Goal: Task Accomplishment & Management: Use online tool/utility

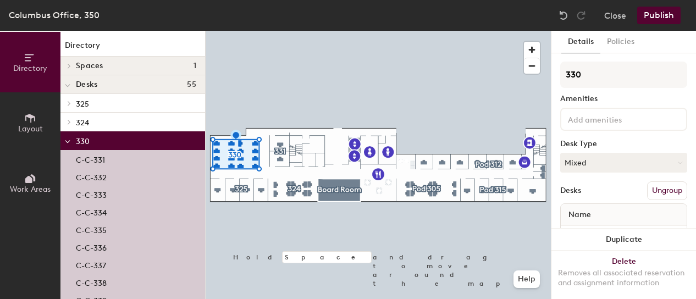
scroll to position [55, 0]
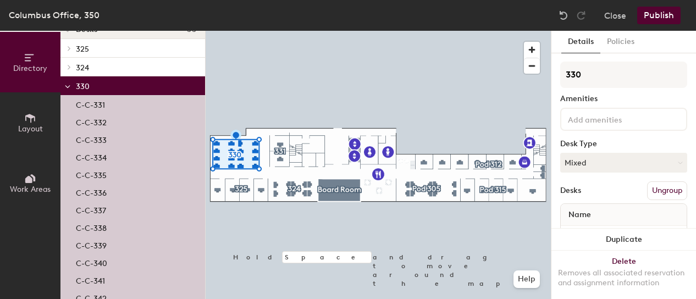
click at [111, 107] on div "C-C-331" at bounding box center [132, 104] width 145 height 18
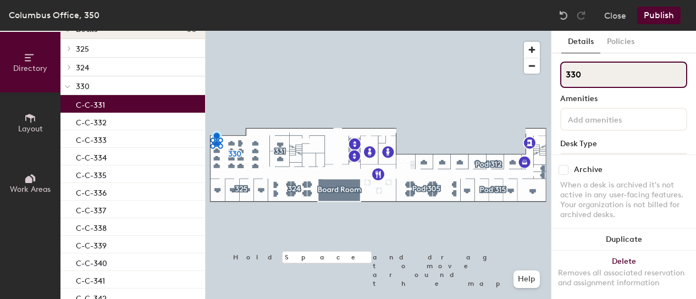
click at [594, 78] on input "330" at bounding box center [623, 75] width 127 height 26
type input "3"
type input "330"
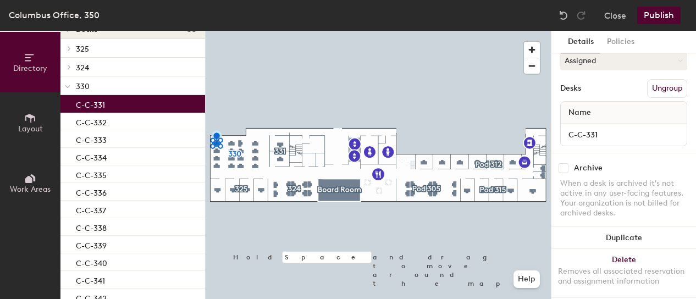
scroll to position [112, 0]
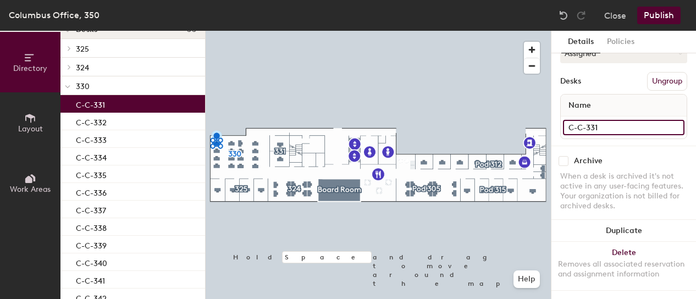
click at [629, 123] on input "C-C-331" at bounding box center [623, 127] width 121 height 15
type input "C-C-1"
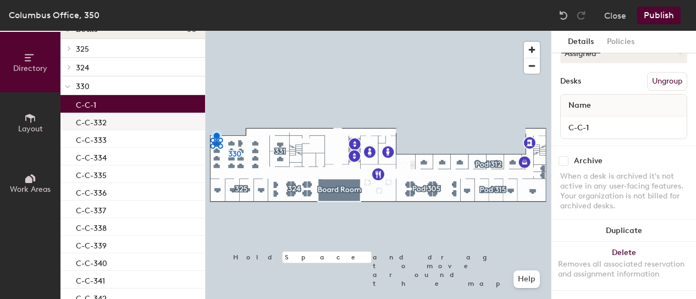
click at [164, 125] on div "C-C-332" at bounding box center [132, 122] width 145 height 18
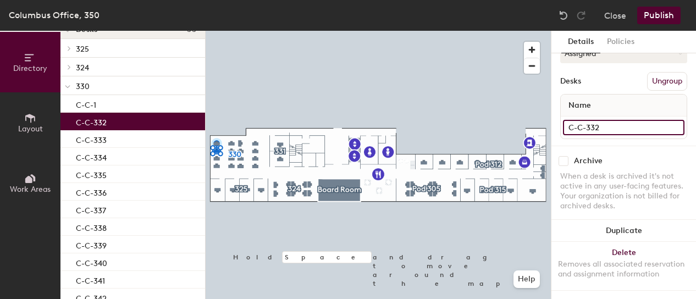
click at [593, 123] on input "C-C-332" at bounding box center [623, 127] width 121 height 15
type input "C-C-2"
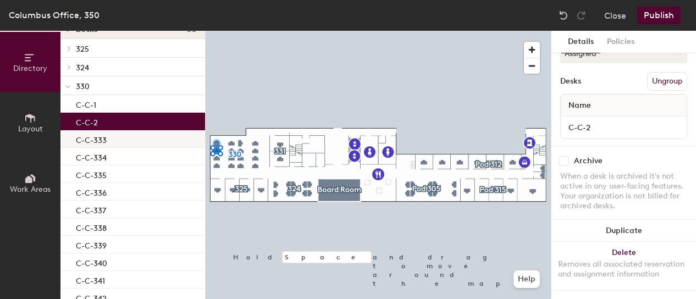
click at [134, 140] on div "C-C-333" at bounding box center [132, 139] width 145 height 18
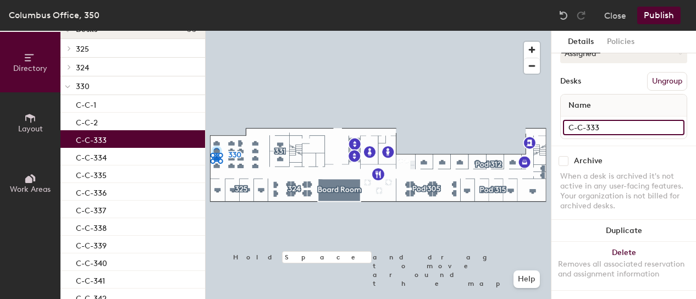
click at [608, 128] on input "C-C-333" at bounding box center [623, 127] width 121 height 15
type input "C-C-3"
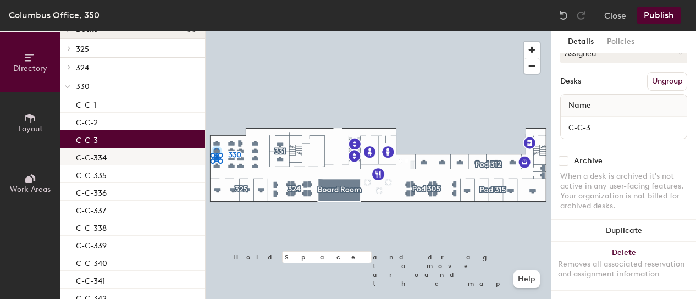
click at [141, 159] on div "C-C-334" at bounding box center [132, 157] width 145 height 18
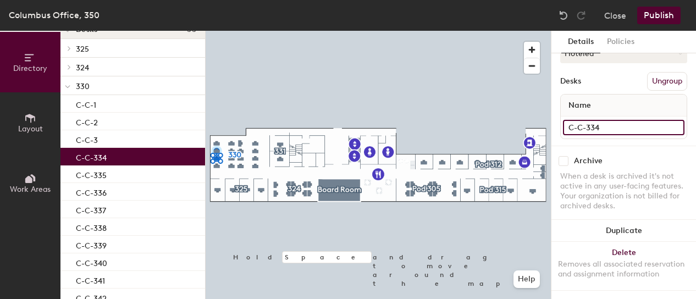
click at [598, 123] on input "C-C-334" at bounding box center [623, 127] width 121 height 15
click at [596, 124] on input "C-C-334" at bounding box center [623, 127] width 121 height 15
type input "C-C-4"
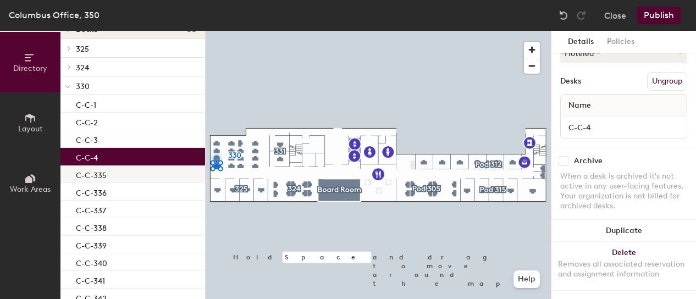
click at [119, 173] on div "C-C-335" at bounding box center [132, 174] width 145 height 18
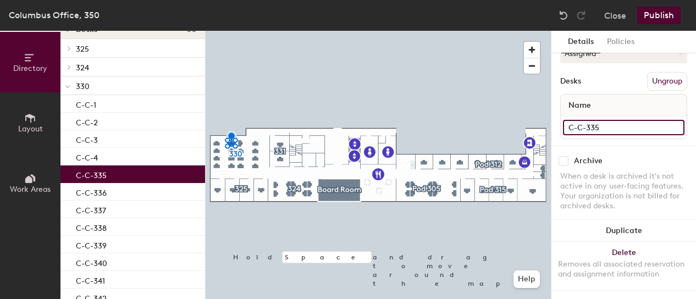
click at [596, 126] on input "C-C-335" at bounding box center [623, 127] width 121 height 15
type input "C-C-5"
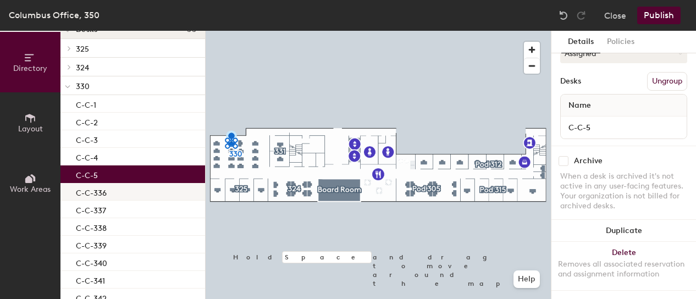
click at [95, 192] on p "C-C-336" at bounding box center [91, 191] width 31 height 13
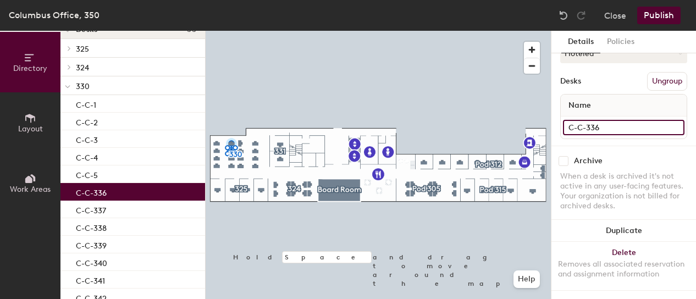
click at [594, 125] on input "C-C-336" at bounding box center [623, 127] width 121 height 15
type input "C-C-6"
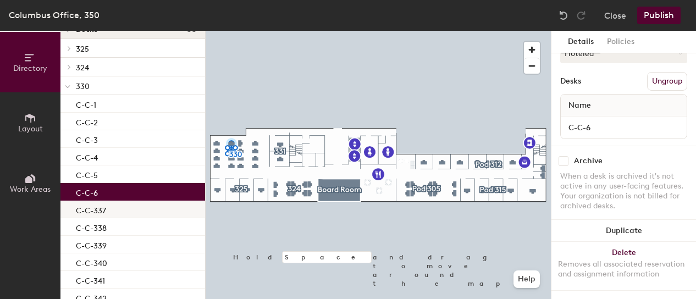
click at [112, 212] on div "C-C-337" at bounding box center [132, 210] width 145 height 18
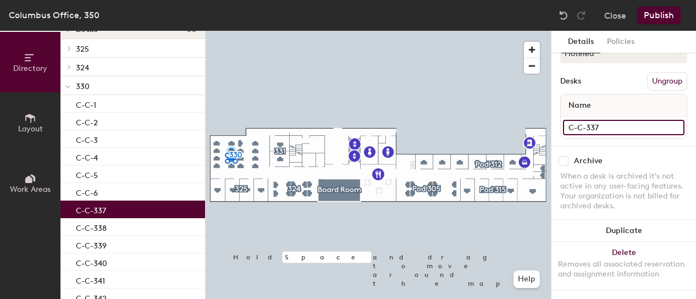
click at [593, 128] on input "C-C-337" at bounding box center [623, 127] width 121 height 15
type input "C-C-7"
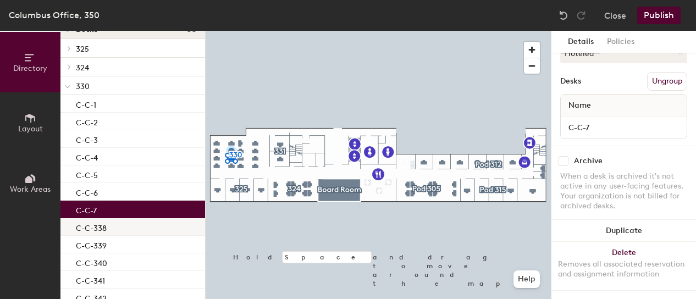
click at [145, 224] on div "C-C-338" at bounding box center [132, 227] width 145 height 18
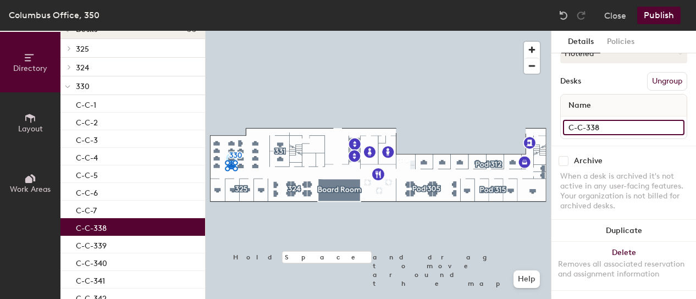
click at [592, 126] on input "C-C-338" at bounding box center [623, 127] width 121 height 15
click at [594, 126] on input "C-C-338" at bounding box center [623, 127] width 121 height 15
click at [607, 152] on div "Archive When a desk is archived it's not active in any user-facing features. Yo…" at bounding box center [623, 185] width 145 height 79
click at [602, 117] on div at bounding box center [624, 128] width 126 height 22
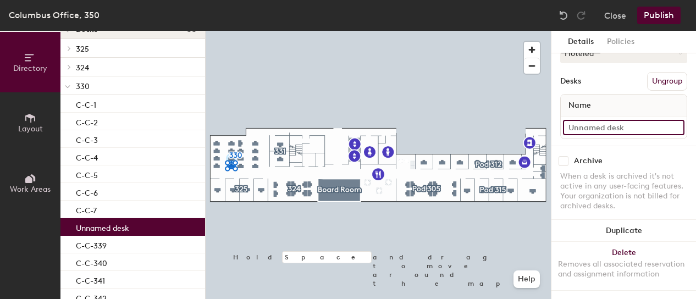
click at [602, 120] on input at bounding box center [623, 127] width 121 height 15
type input "c"
type input "C-C-8"
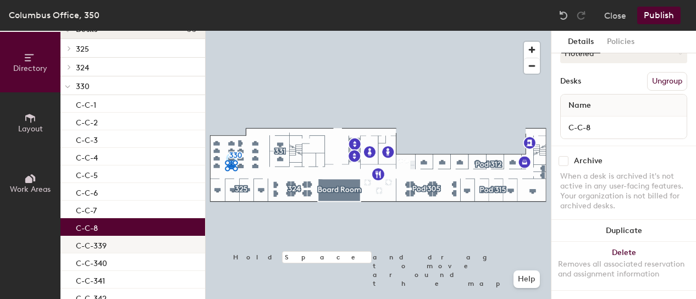
click at [152, 245] on div "C-C-339" at bounding box center [132, 245] width 145 height 18
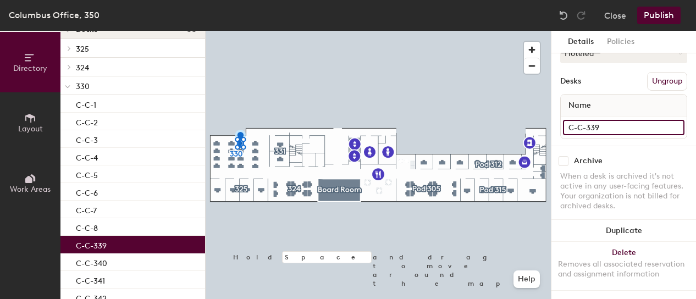
click at [591, 121] on input "C-C-339" at bounding box center [623, 127] width 121 height 15
click at [595, 123] on input "C-C-339" at bounding box center [623, 127] width 121 height 15
type input "C-C-9"
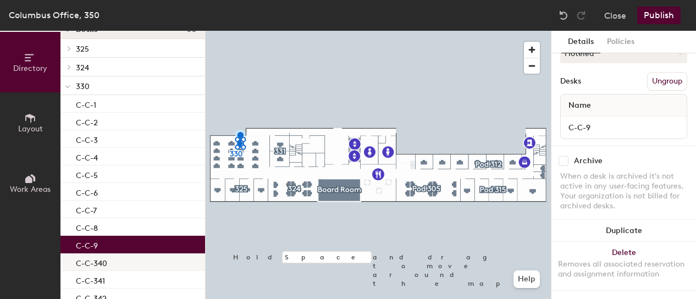
click at [107, 267] on div "C-C-340" at bounding box center [132, 262] width 145 height 18
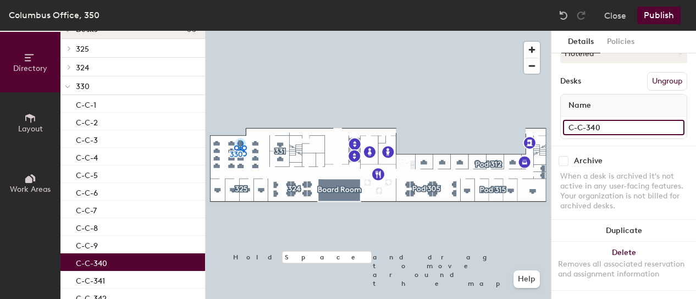
click at [594, 125] on input "C-C-340" at bounding box center [623, 127] width 121 height 15
type input "C-C-10"
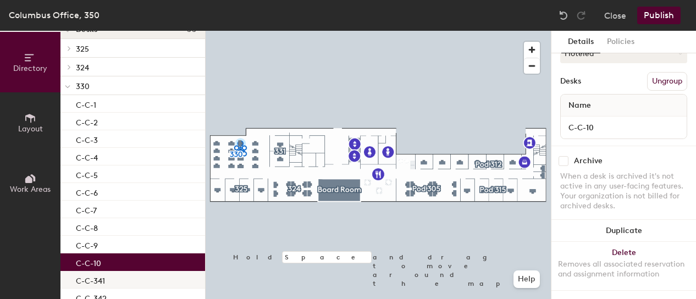
click at [168, 278] on div "C-C-341" at bounding box center [132, 280] width 145 height 18
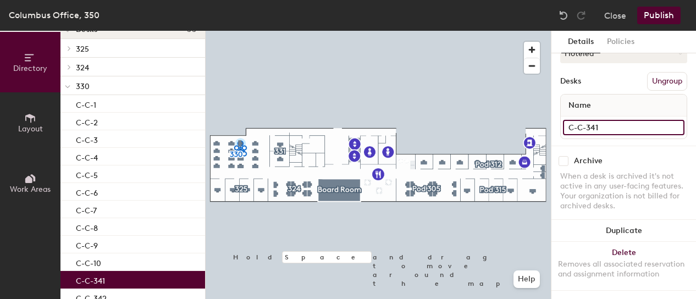
click at [593, 124] on input "C-C-341" at bounding box center [623, 127] width 121 height 15
type input "C-C-11"
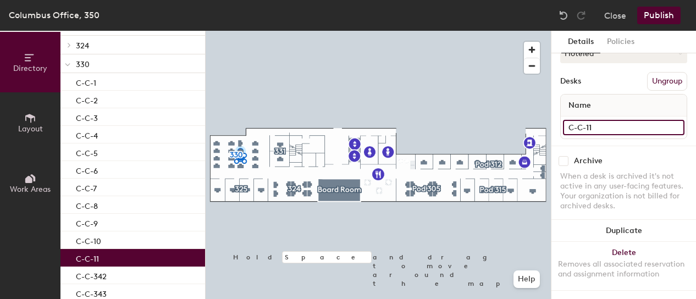
scroll to position [99, 0]
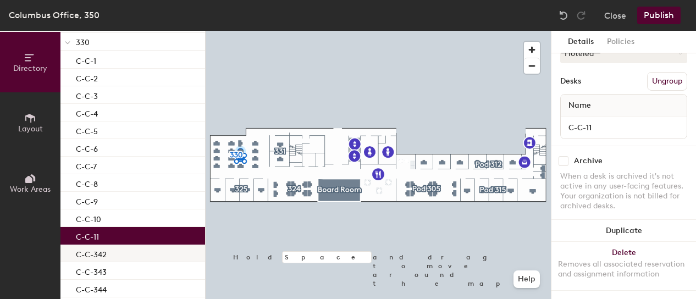
click at [148, 254] on div "C-C-342" at bounding box center [132, 254] width 145 height 18
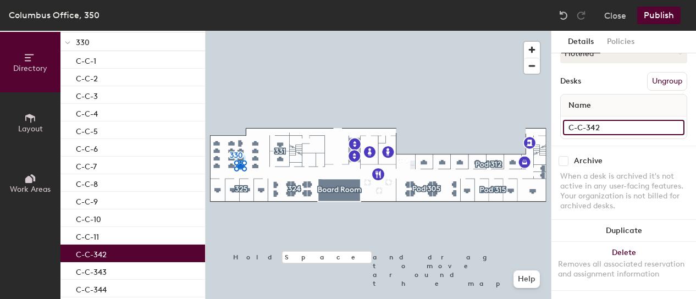
click at [595, 123] on input "C-C-342" at bounding box center [623, 127] width 121 height 15
type input "C-C-12"
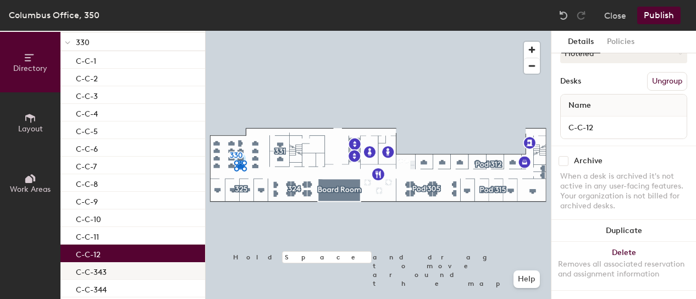
click at [139, 270] on div "C-C-343" at bounding box center [132, 271] width 145 height 18
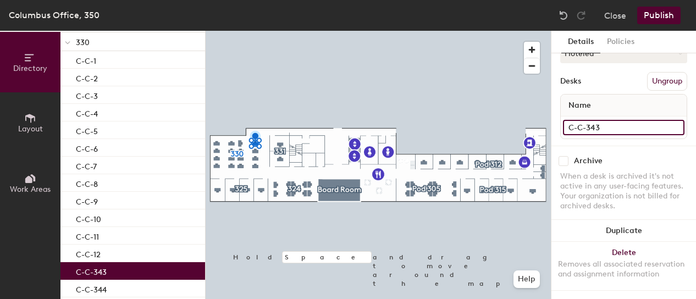
click at [596, 124] on input "C-C-343" at bounding box center [623, 127] width 121 height 15
type input "C-C-13"
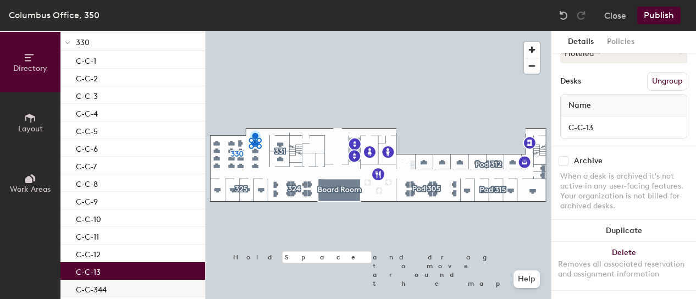
click at [136, 294] on div "C-C-344" at bounding box center [132, 289] width 145 height 18
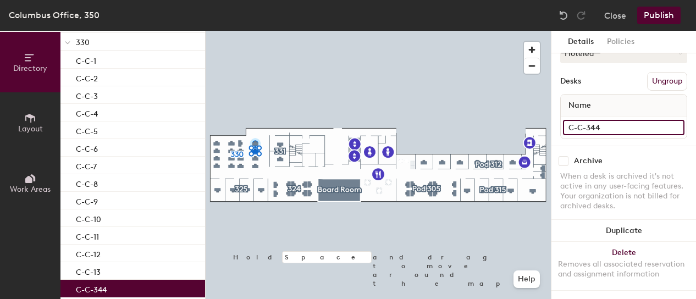
click at [585, 125] on input "C-C-344" at bounding box center [623, 127] width 121 height 15
click at [581, 125] on input "C-C-344" at bounding box center [623, 127] width 121 height 15
click at [601, 126] on input "C-C-344" at bounding box center [623, 127] width 121 height 15
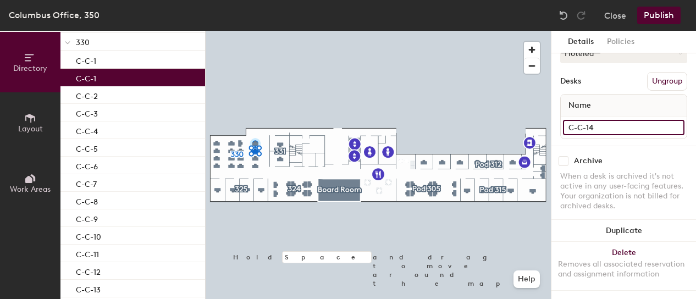
type input "C-C-14"
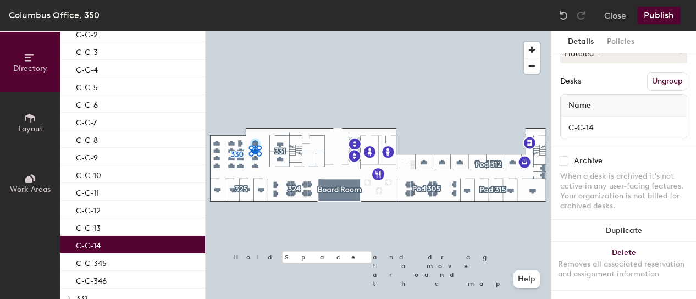
scroll to position [165, 0]
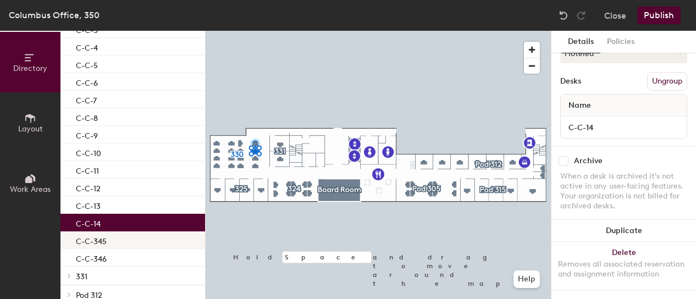
click at [135, 242] on div "C-C-345" at bounding box center [132, 240] width 145 height 18
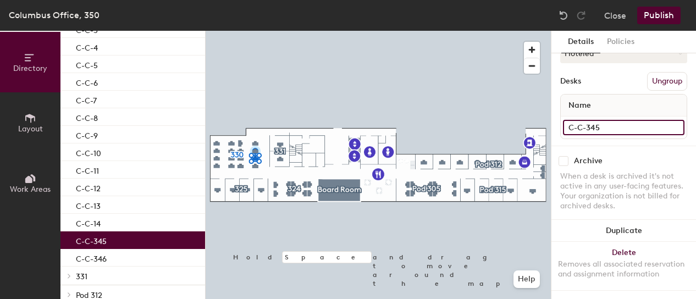
click at [588, 123] on input "C-C-345" at bounding box center [623, 127] width 121 height 15
click at [594, 125] on input "C-C-345" at bounding box center [623, 127] width 121 height 15
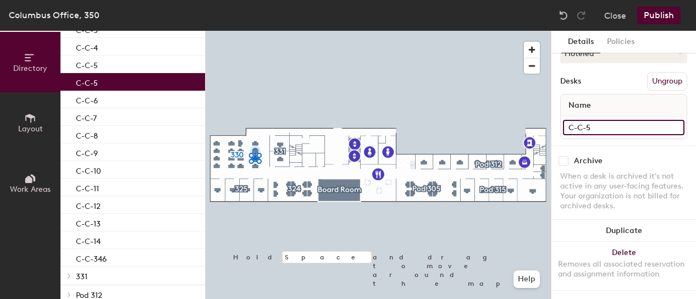
type input "C-C-15"
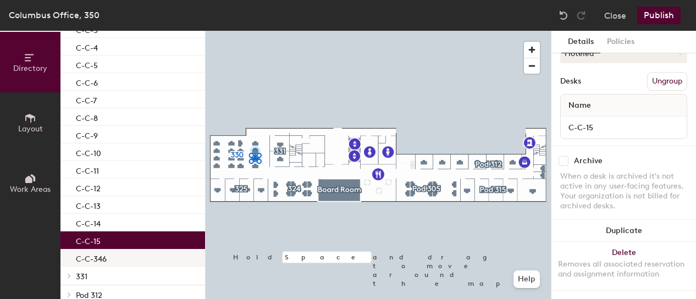
click at [125, 260] on div "C-C-346" at bounding box center [132, 258] width 145 height 18
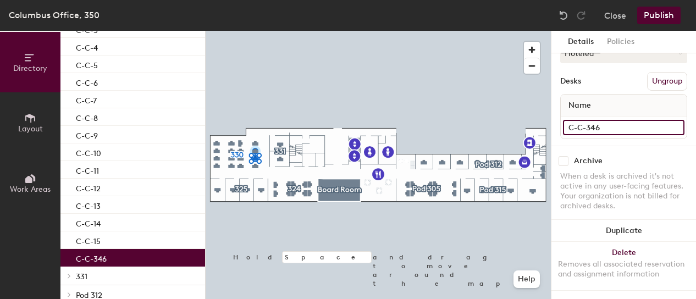
click at [608, 130] on input "C-C-346" at bounding box center [623, 127] width 121 height 15
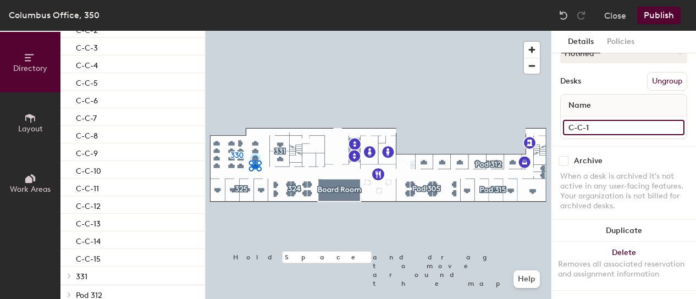
scroll to position [130, 0]
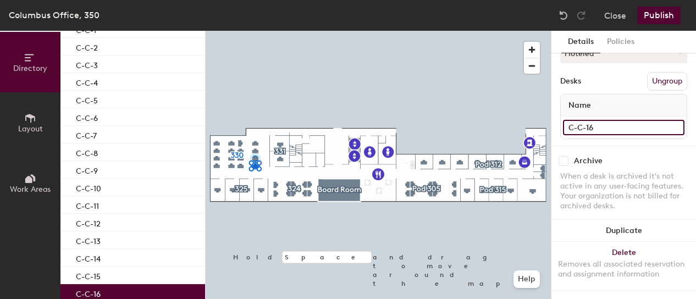
type input "C-C-16"
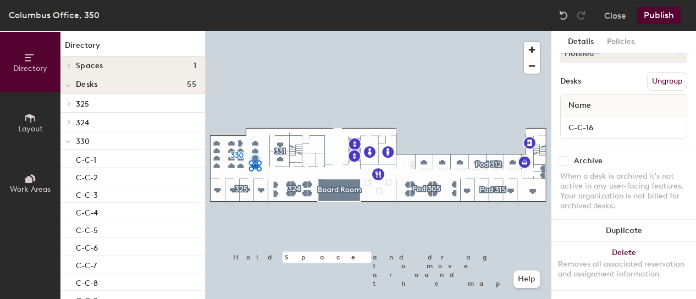
click at [108, 105] on p "325" at bounding box center [136, 103] width 120 height 14
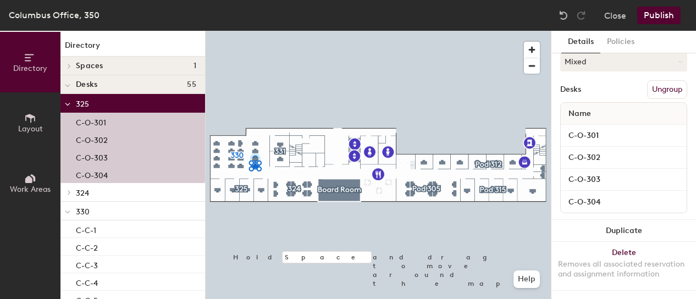
scroll to position [110, 0]
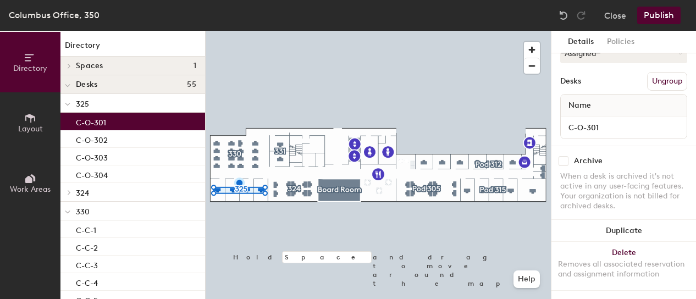
click at [107, 121] on div "C-O-301" at bounding box center [132, 122] width 145 height 18
click at [613, 123] on input "C-O-301" at bounding box center [623, 127] width 121 height 15
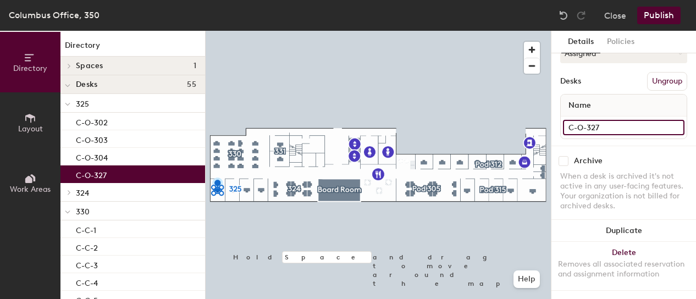
type input "C-O-327"
click at [150, 121] on div "C-O-302" at bounding box center [132, 122] width 145 height 18
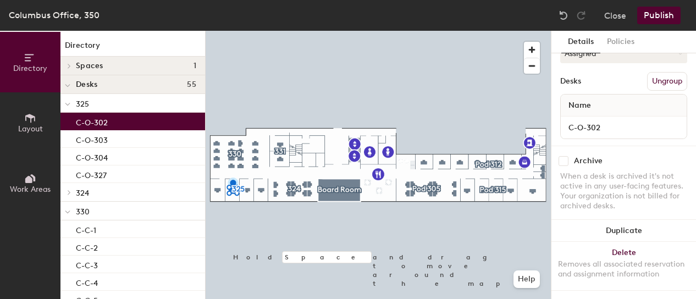
click at [150, 121] on div "C-O-302" at bounding box center [132, 122] width 145 height 18
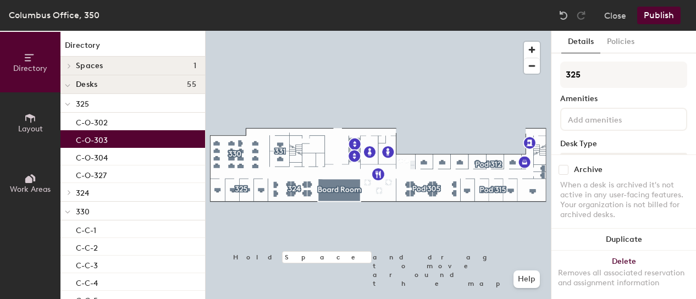
click at [149, 140] on div "C-O-303" at bounding box center [132, 139] width 145 height 18
click at [140, 122] on div "C-O-302" at bounding box center [132, 122] width 145 height 18
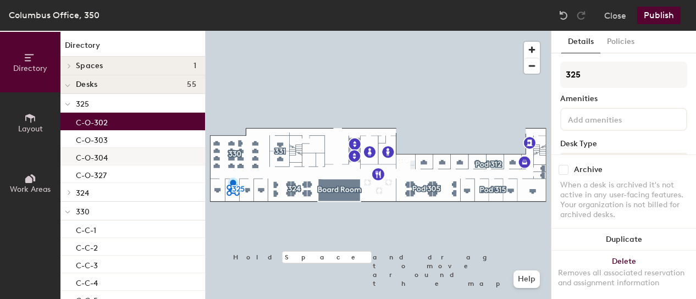
click at [128, 153] on div "C-O-304" at bounding box center [132, 157] width 145 height 18
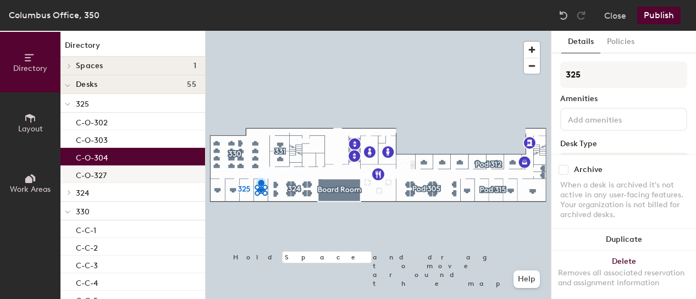
click at [122, 175] on div "C-O-327" at bounding box center [132, 174] width 145 height 18
click at [121, 158] on div "C-O-304" at bounding box center [132, 157] width 145 height 18
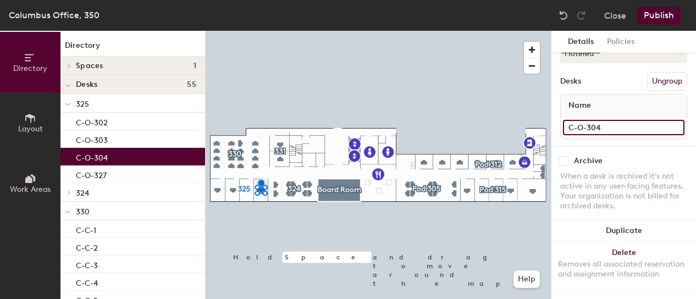
click at [610, 120] on input "C-O-304" at bounding box center [623, 127] width 121 height 15
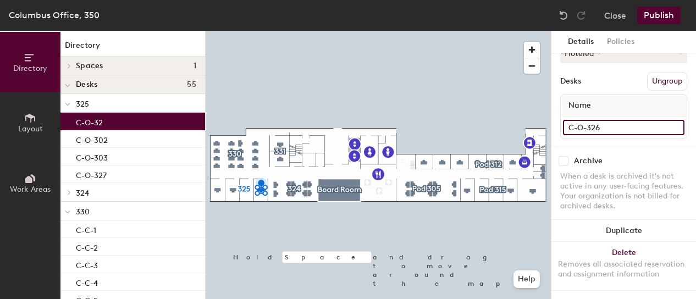
type input "C-O-326"
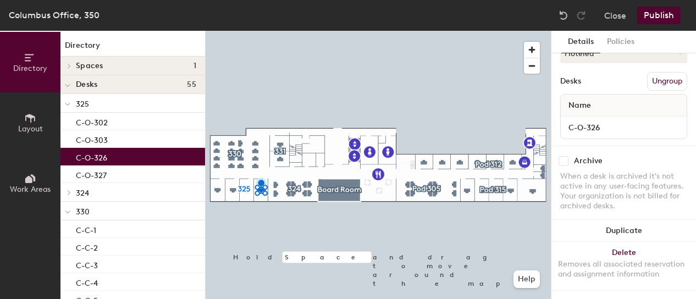
click at [163, 148] on div "C-O-326" at bounding box center [132, 157] width 145 height 18
click at [147, 143] on div "C-O-303" at bounding box center [132, 139] width 145 height 18
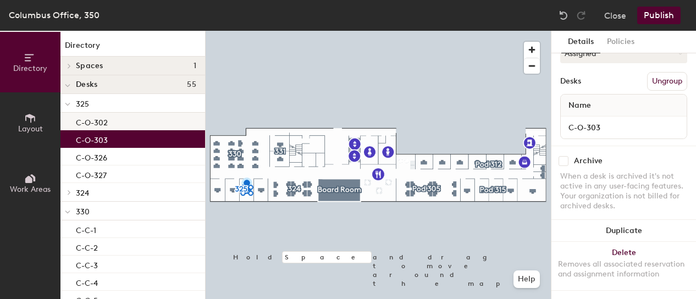
click at [132, 124] on div "C-O-302" at bounding box center [132, 122] width 145 height 18
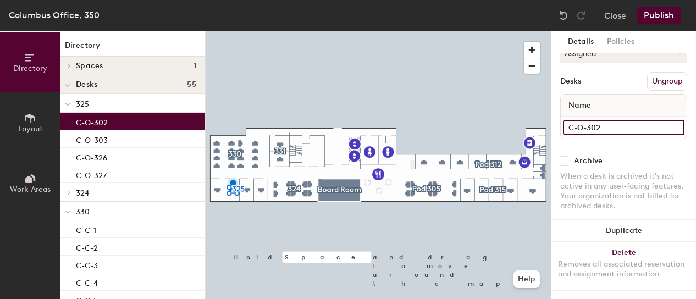
click at [614, 120] on input "C-O-302" at bounding box center [623, 127] width 121 height 15
type input "C-O-328"
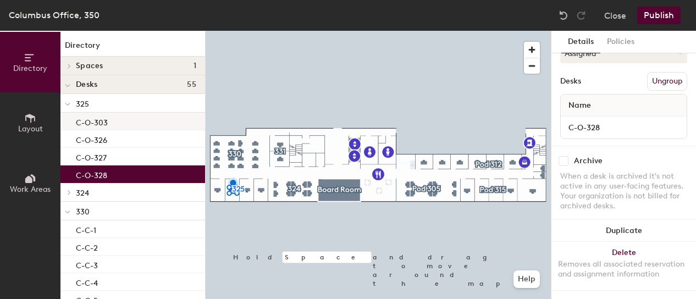
click at [134, 122] on div "C-O-303" at bounding box center [132, 122] width 145 height 18
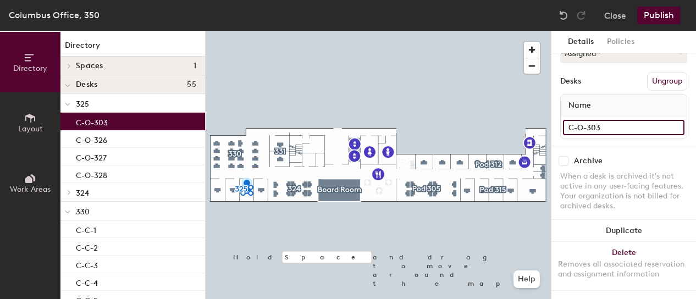
click at [611, 120] on input "C-O-303" at bounding box center [623, 127] width 121 height 15
type input "C-O-329"
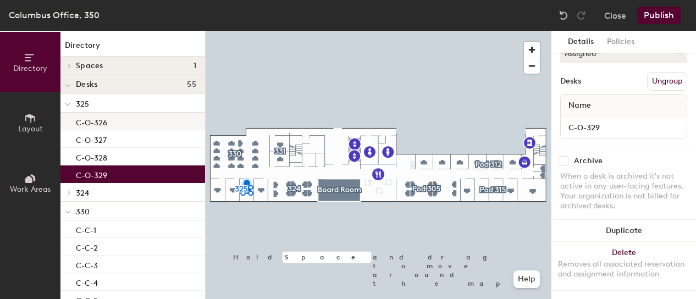
click at [164, 120] on div "C-O-326" at bounding box center [132, 122] width 145 height 18
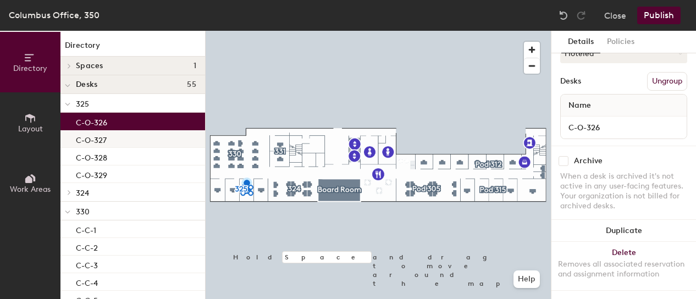
click at [148, 142] on div "C-O-327" at bounding box center [132, 139] width 145 height 18
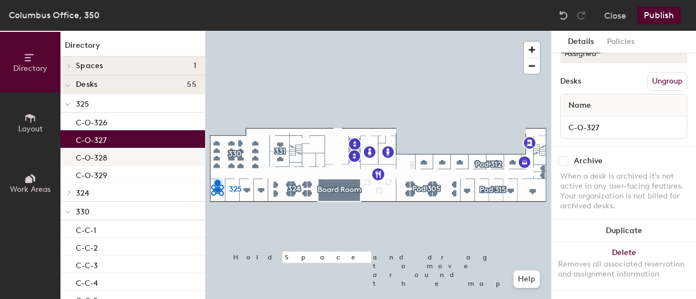
click at [143, 162] on div "C-O-328" at bounding box center [132, 157] width 145 height 18
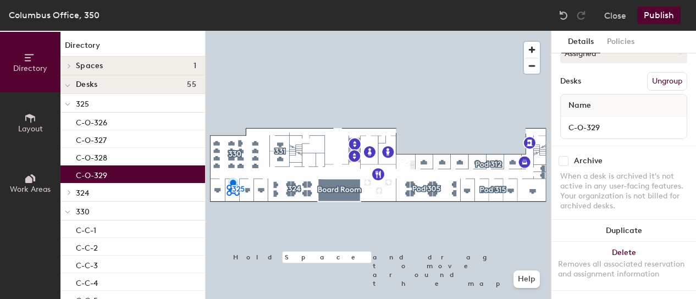
click at [141, 174] on div "C-O-329" at bounding box center [132, 174] width 145 height 18
click at [630, 120] on input "C-O-329" at bounding box center [623, 127] width 121 height 15
type input "C-O-32"
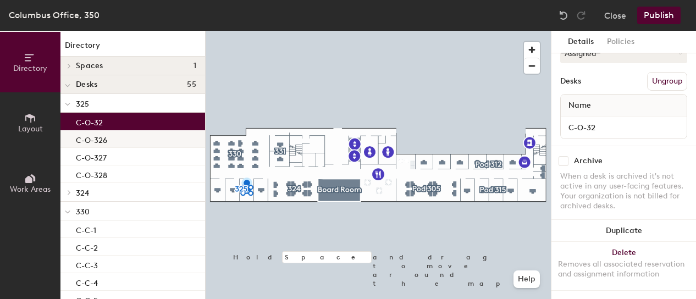
click at [145, 143] on div "C-O-326" at bounding box center [132, 139] width 145 height 18
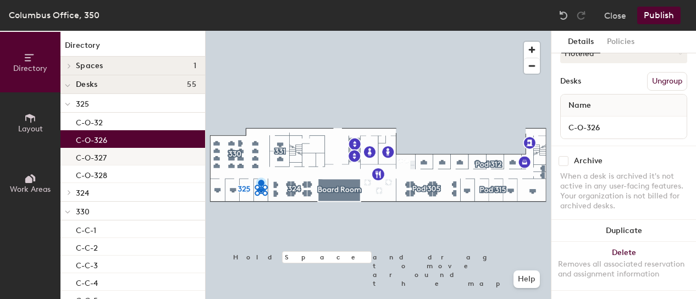
click at [141, 159] on div "C-O-327" at bounding box center [132, 157] width 145 height 18
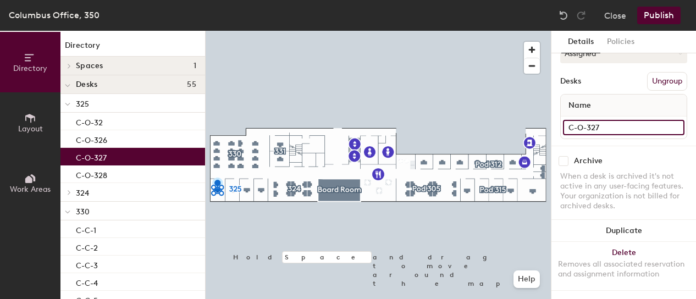
click at [613, 120] on input "C-O-327" at bounding box center [623, 127] width 121 height 15
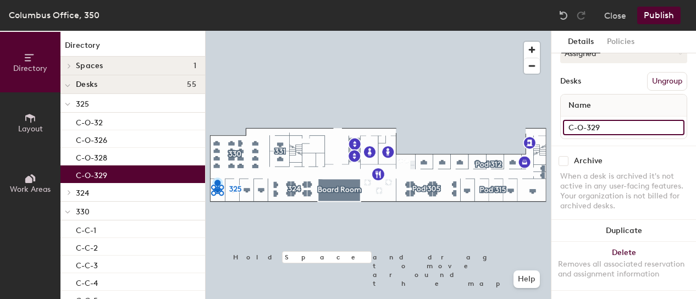
type input "C-O-329"
click at [146, 160] on div "C-O-328" at bounding box center [132, 157] width 145 height 18
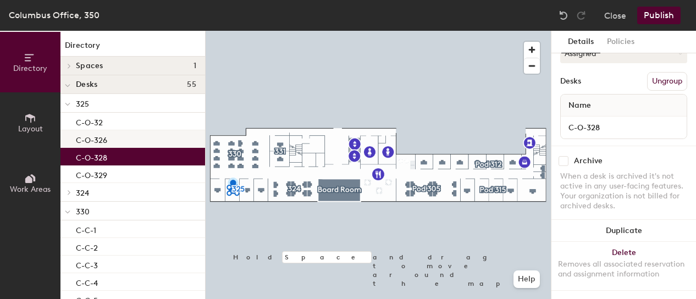
click at [135, 136] on div "C-O-326" at bounding box center [132, 139] width 145 height 18
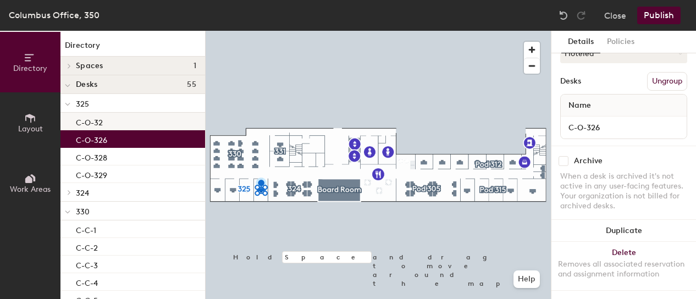
click at [131, 124] on div "C-O-32" at bounding box center [132, 122] width 145 height 18
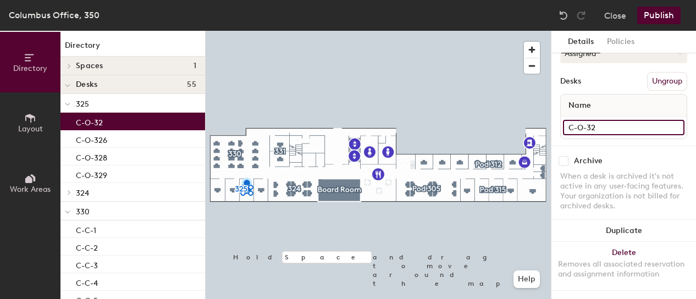
click at [606, 120] on input "C-O-32" at bounding box center [623, 127] width 121 height 15
type input "C-O-327"
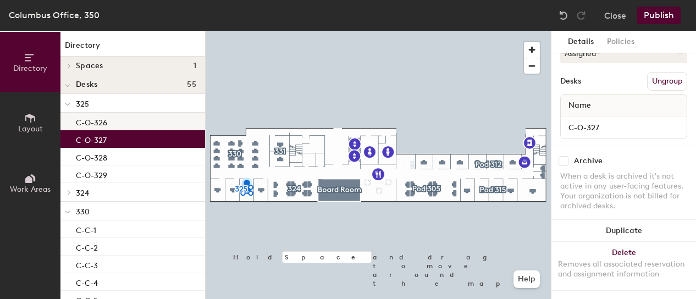
click at [179, 122] on div "C-O-326" at bounding box center [132, 122] width 145 height 18
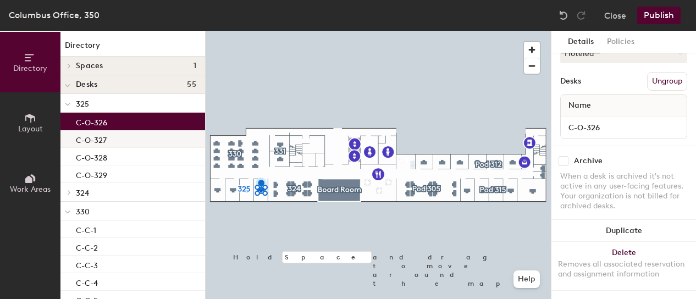
click at [163, 134] on div "C-O-327" at bounding box center [132, 139] width 145 height 18
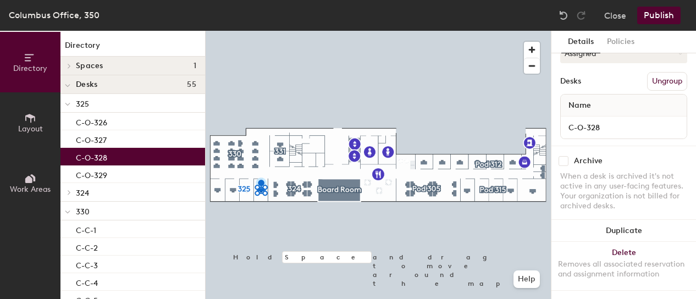
click at [145, 163] on div "C-O-328" at bounding box center [132, 157] width 145 height 18
click at [141, 176] on div "C-O-329" at bounding box center [132, 174] width 145 height 18
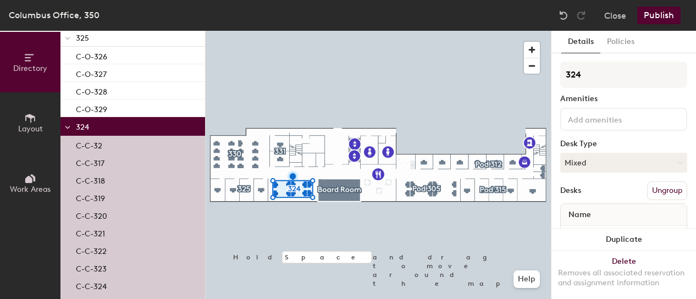
scroll to position [88, 0]
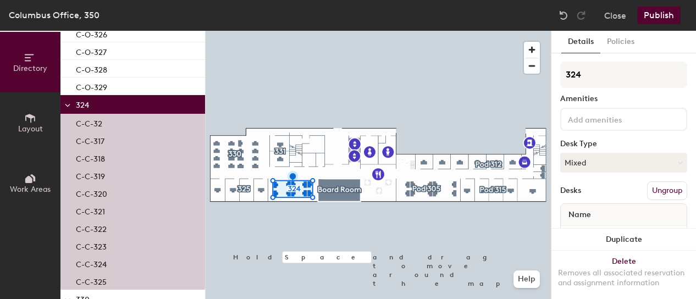
click at [103, 122] on div "C-C-32" at bounding box center [132, 123] width 145 height 18
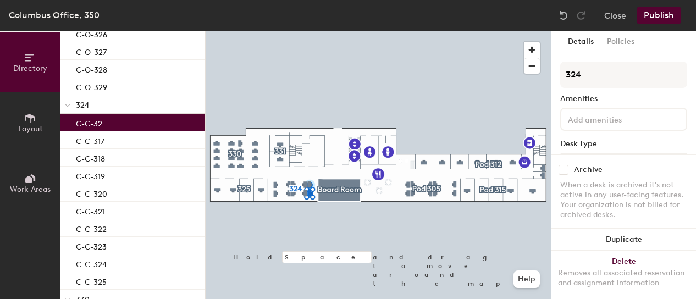
scroll to position [118, 0]
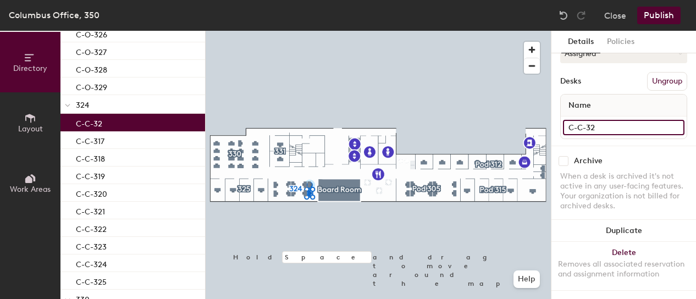
click at [617, 120] on input "C-C-32" at bounding box center [623, 127] width 121 height 15
type input "C-C-1"
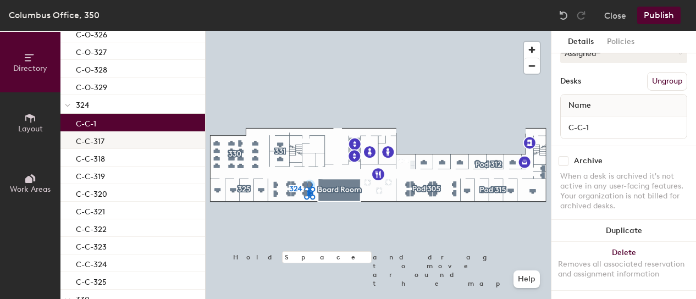
click at [148, 142] on div "C-C-317" at bounding box center [132, 140] width 145 height 18
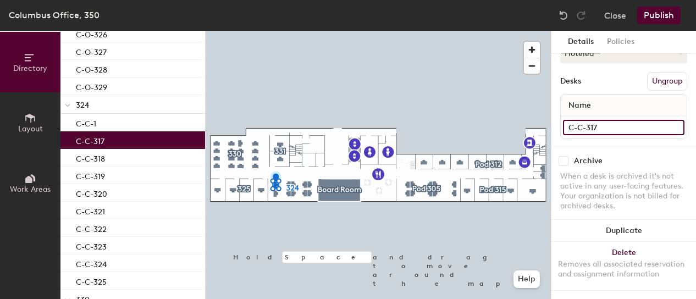
click at [598, 120] on input "C-C-317" at bounding box center [623, 127] width 121 height 15
type input "C-C-10"
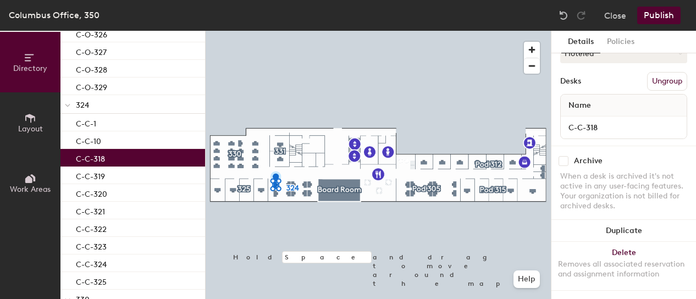
click at [162, 161] on div "C-C-318" at bounding box center [132, 158] width 145 height 18
click at [143, 157] on div "C-C-318" at bounding box center [132, 158] width 145 height 18
click at [135, 172] on div "C-C-319" at bounding box center [132, 176] width 145 height 18
click at [131, 161] on div "C-C-318" at bounding box center [132, 158] width 145 height 18
click at [153, 125] on div "C-C-1" at bounding box center [132, 123] width 145 height 18
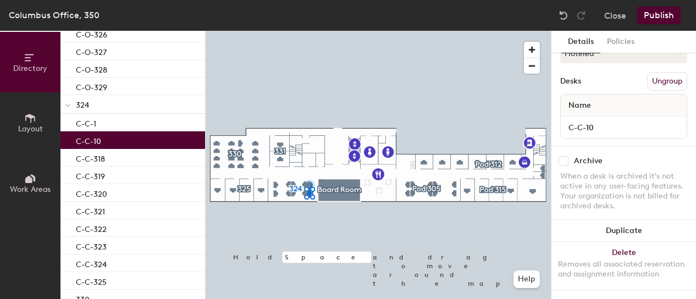
click at [142, 145] on div "C-C-10" at bounding box center [132, 140] width 145 height 18
click at [140, 158] on div "C-C-318" at bounding box center [132, 158] width 145 height 18
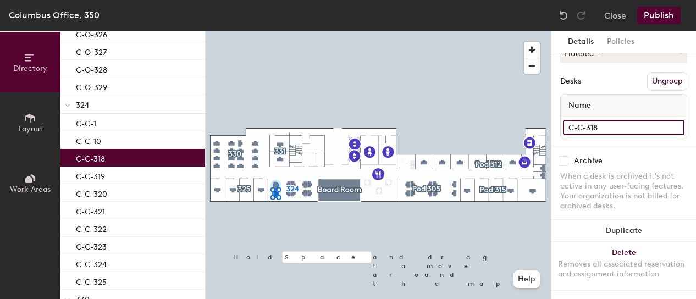
click at [630, 120] on input "C-C-318" at bounding box center [623, 127] width 121 height 15
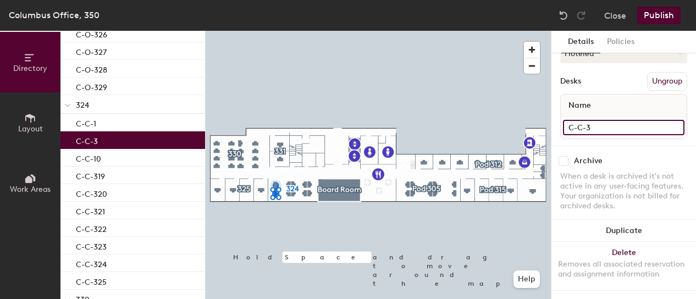
type input "C-C-39"
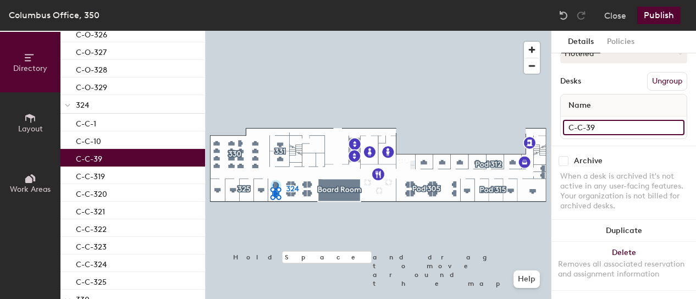
click at [589, 120] on input "C-C-39" at bounding box center [623, 127] width 121 height 15
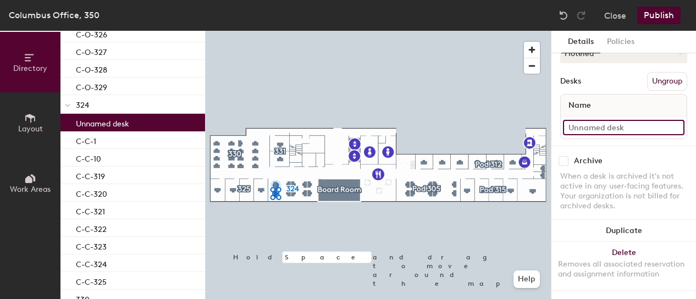
click at [589, 120] on input at bounding box center [623, 127] width 121 height 15
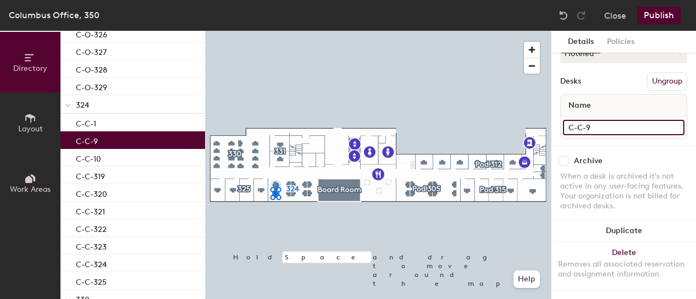
type input "C-C-9"
click at [158, 159] on div "C-C-10" at bounding box center [132, 158] width 145 height 18
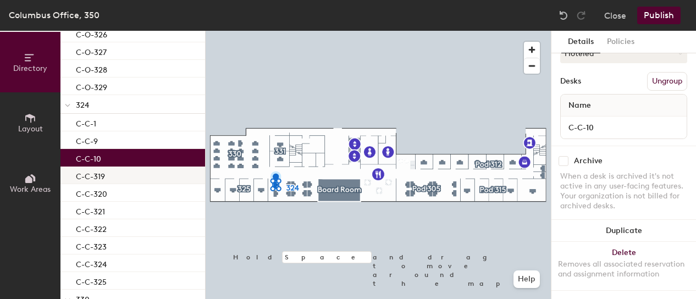
click at [153, 175] on div "C-C-319" at bounding box center [132, 176] width 145 height 18
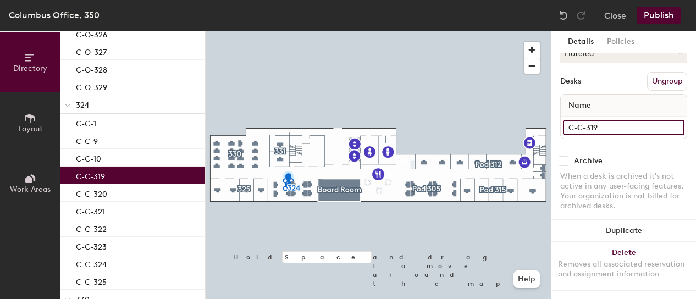
click at [610, 120] on input "C-C-319" at bounding box center [623, 127] width 121 height 15
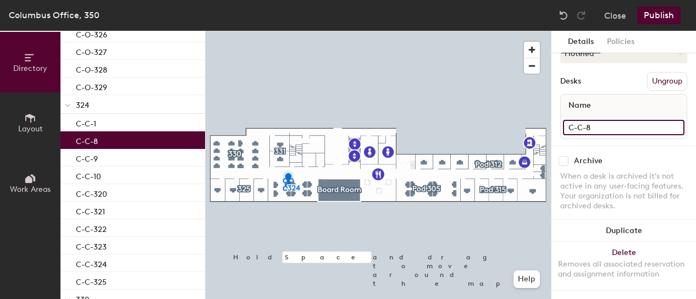
type input "C-C-8"
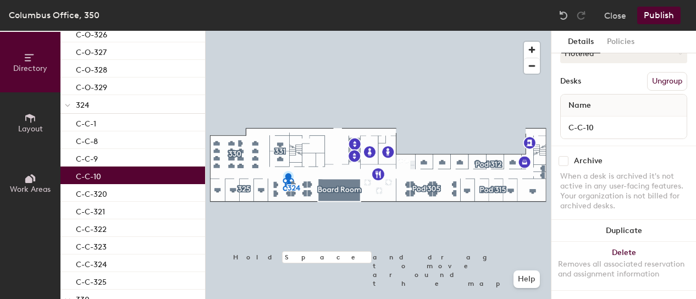
click at [136, 173] on div "C-C-10" at bounding box center [132, 176] width 145 height 18
click at [130, 196] on div "C-C-320" at bounding box center [132, 193] width 145 height 18
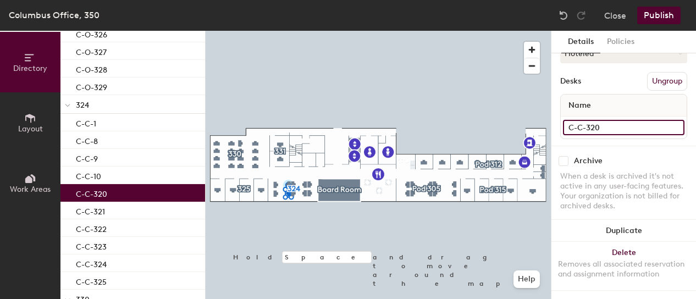
click at [608, 120] on input "C-C-320" at bounding box center [623, 127] width 121 height 15
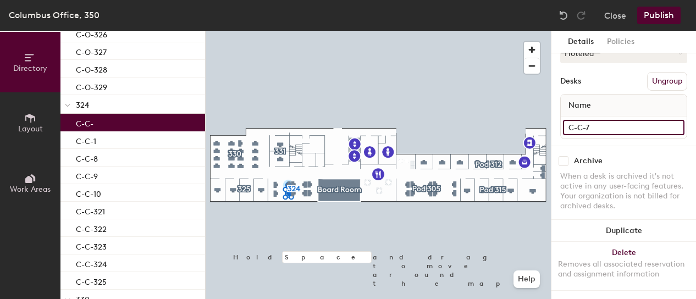
type input "C-C-7"
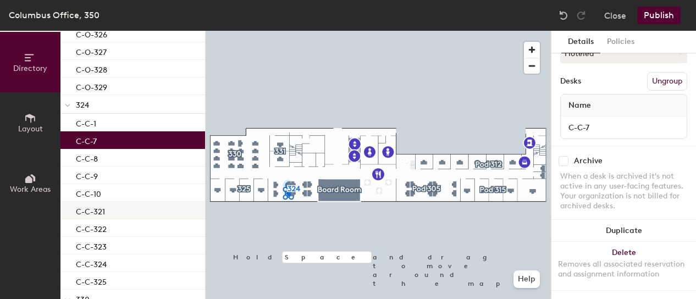
click at [110, 213] on div "C-C-321" at bounding box center [132, 211] width 145 height 18
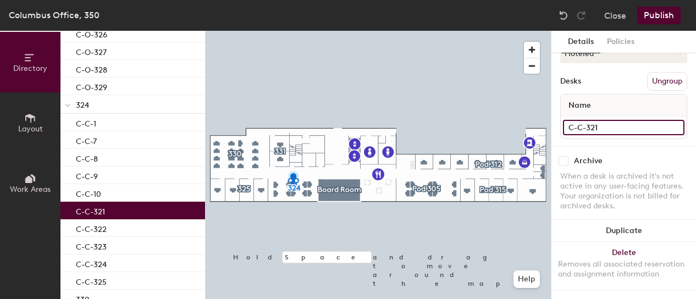
click at [615, 120] on input "C-C-321" at bounding box center [623, 127] width 121 height 15
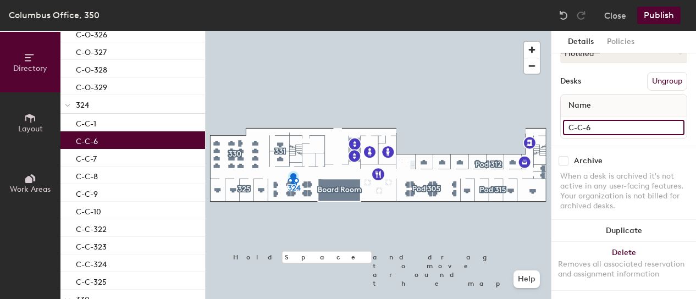
type input "C-C-6"
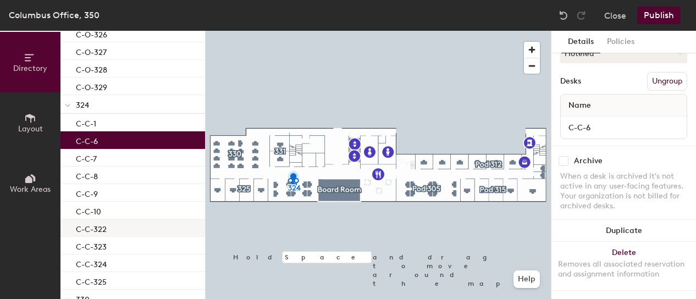
click at [114, 231] on div "C-C-322" at bounding box center [132, 228] width 145 height 18
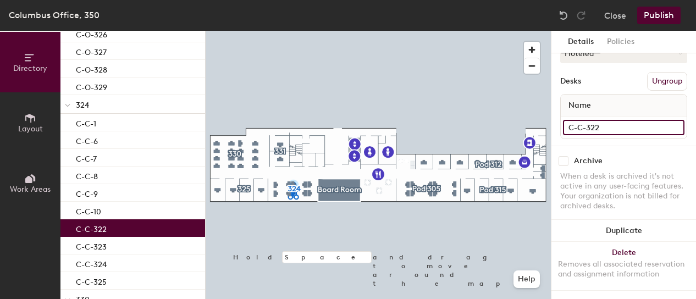
click at [632, 120] on input "C-C-322" at bounding box center [623, 127] width 121 height 15
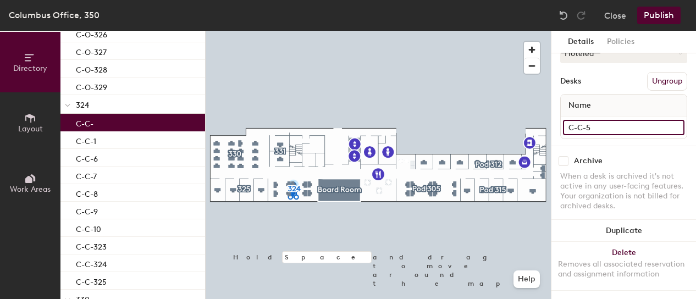
type input "C-C-5"
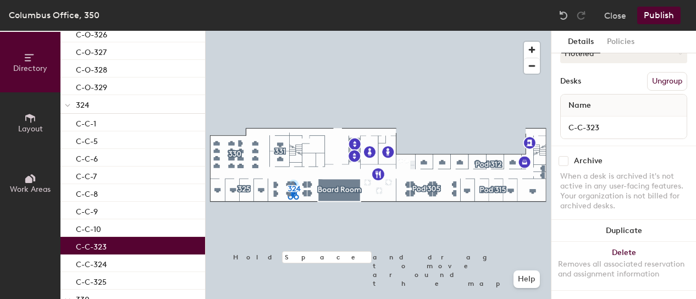
click at [147, 246] on div "C-C-323" at bounding box center [132, 246] width 145 height 18
click at [611, 120] on input "C-C-323" at bounding box center [623, 127] width 121 height 15
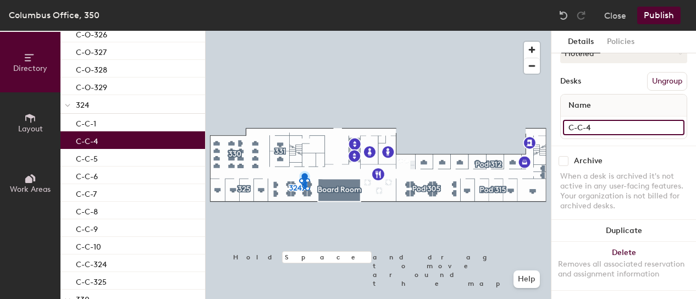
type input "C-C-4"
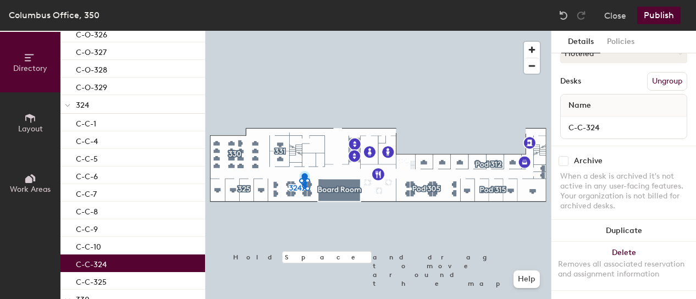
click at [115, 269] on div "C-C-324" at bounding box center [132, 264] width 145 height 18
click at [608, 124] on input "C-C-324" at bounding box center [623, 127] width 121 height 15
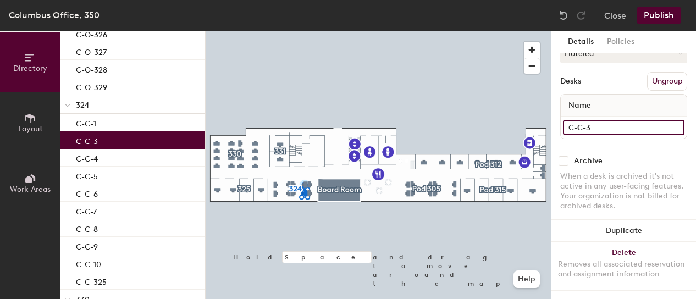
type input "C-C-3"
click at [156, 284] on div "C-C-325" at bounding box center [132, 281] width 145 height 18
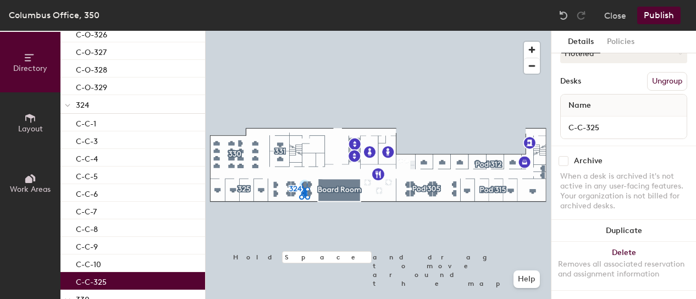
click at [156, 284] on div "C-C-325" at bounding box center [132, 281] width 145 height 18
click at [614, 120] on input "C-C-325" at bounding box center [623, 127] width 121 height 15
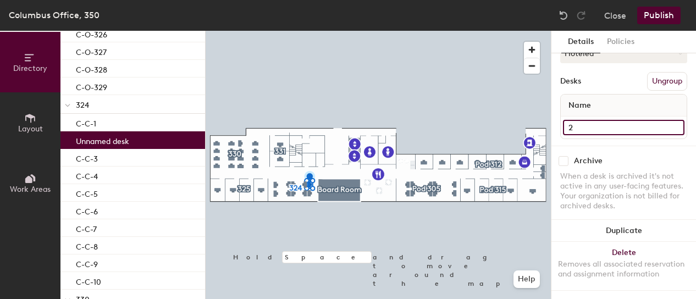
type input "2"
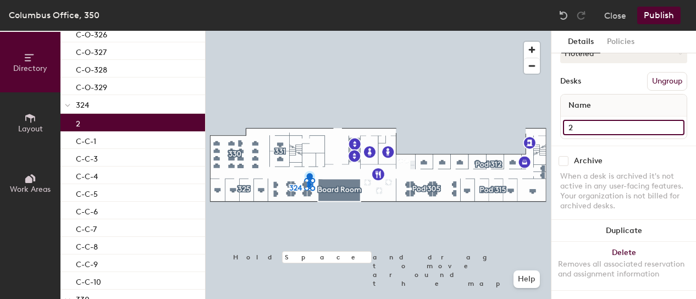
click at [595, 120] on input "2" at bounding box center [623, 127] width 121 height 15
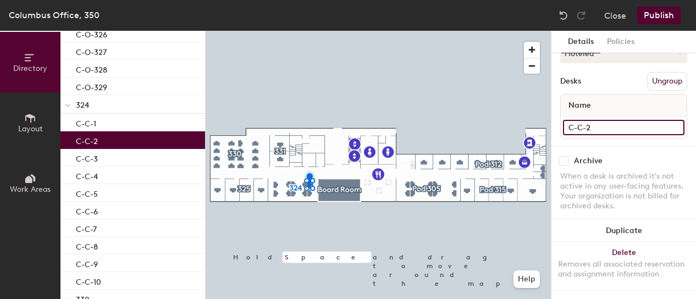
type input "C-C-2"
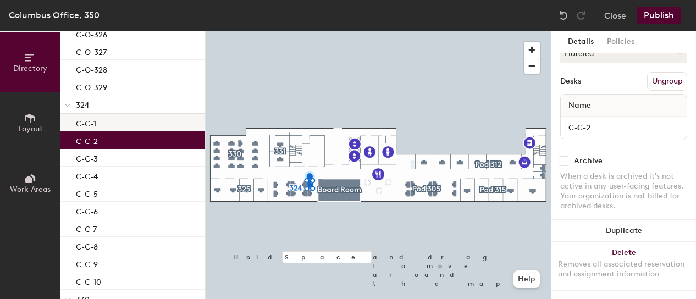
click at [169, 125] on div "C-C-1" at bounding box center [132, 123] width 145 height 18
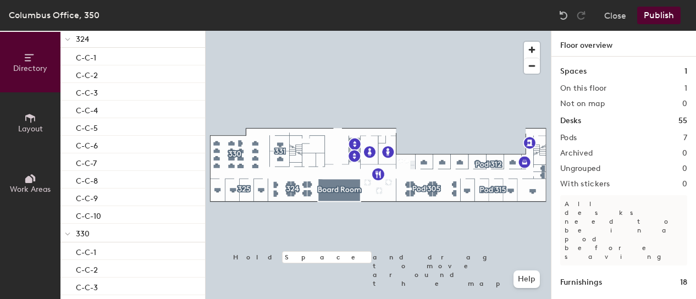
scroll to position [0, 0]
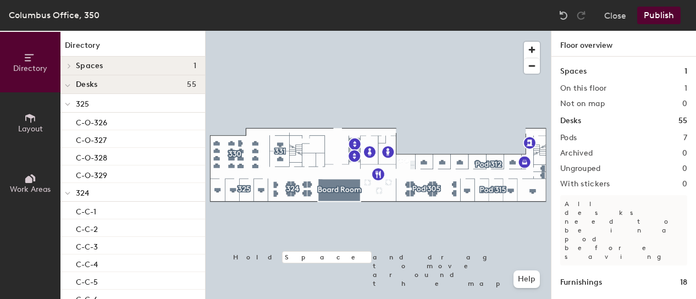
click at [69, 105] on icon at bounding box center [67, 104] width 5 height 4
click at [69, 105] on icon at bounding box center [69, 103] width 2 height 4
click at [85, 103] on span "325" at bounding box center [82, 103] width 13 height 9
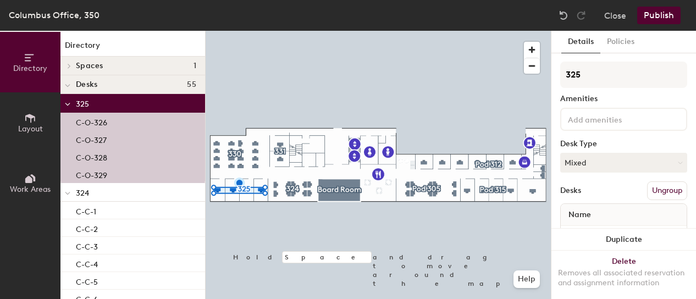
click at [69, 104] on icon at bounding box center [67, 104] width 4 height 2
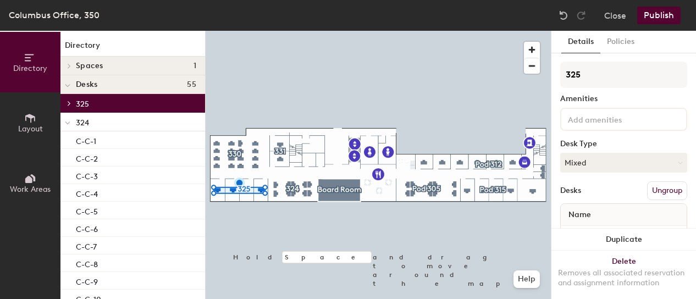
click at [69, 104] on icon at bounding box center [69, 103] width 2 height 4
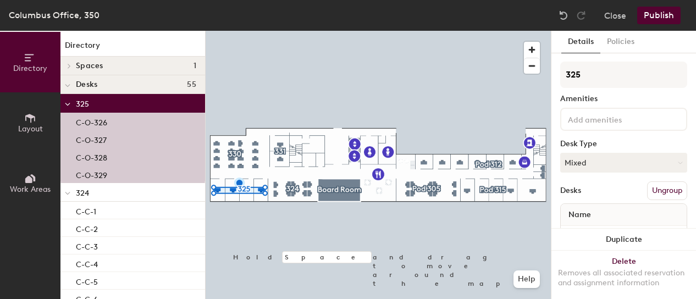
click at [69, 104] on icon at bounding box center [67, 104] width 4 height 2
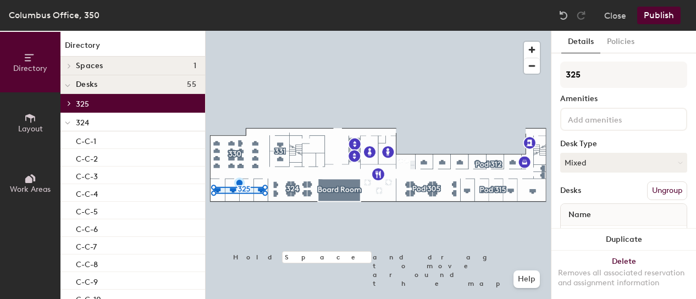
click at [69, 125] on icon at bounding box center [67, 123] width 5 height 4
click at [71, 140] on div at bounding box center [67, 140] width 14 height 18
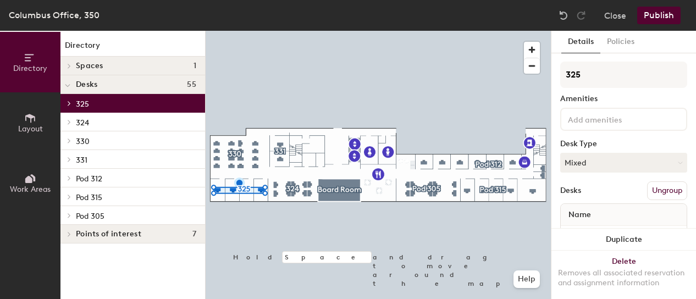
click at [80, 158] on span "331" at bounding box center [82, 160] width 12 height 9
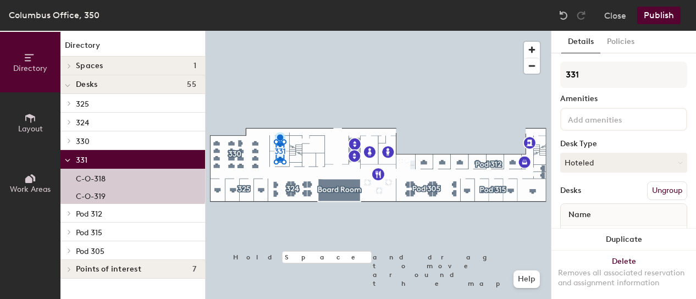
click at [74, 140] on div at bounding box center [69, 140] width 12 height 5
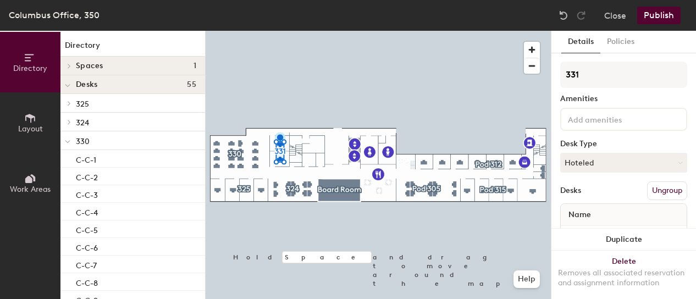
click at [70, 142] on icon at bounding box center [67, 142] width 5 height 4
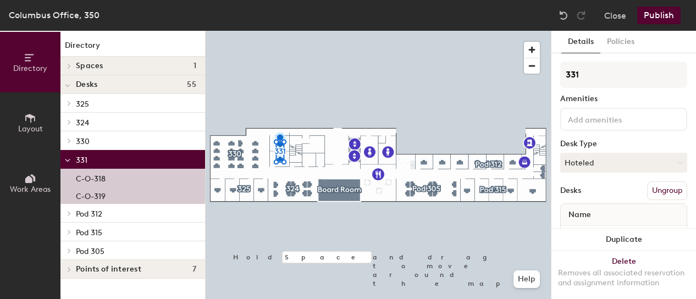
click at [66, 156] on span at bounding box center [67, 160] width 5 height 9
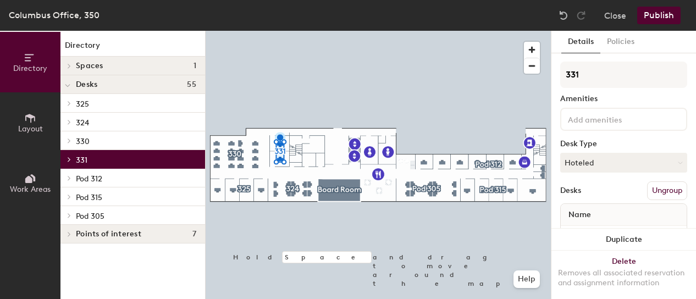
click at [68, 179] on icon at bounding box center [69, 177] width 4 height 5
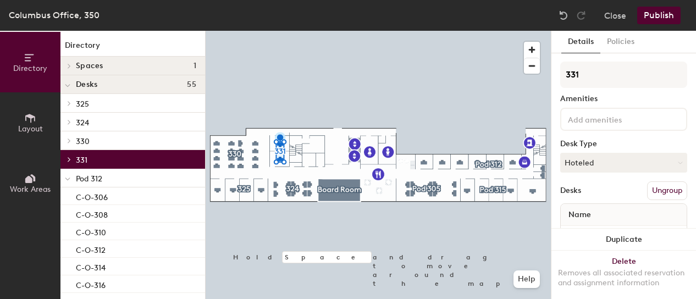
click at [80, 177] on span "Pod 312" at bounding box center [89, 178] width 26 height 9
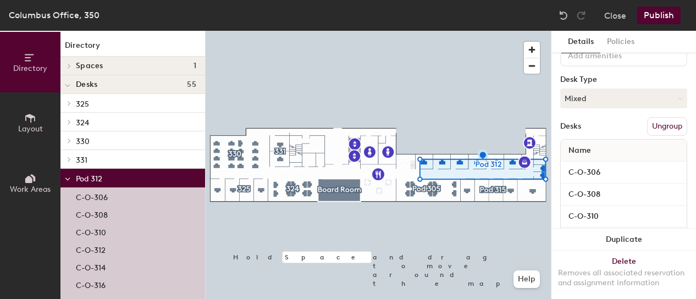
scroll to position [62, 0]
click at [663, 126] on button "Ungroup" at bounding box center [667, 128] width 40 height 19
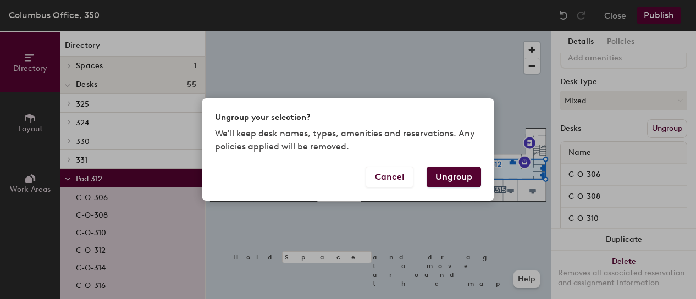
click at [462, 177] on button "Ungroup" at bounding box center [454, 177] width 54 height 21
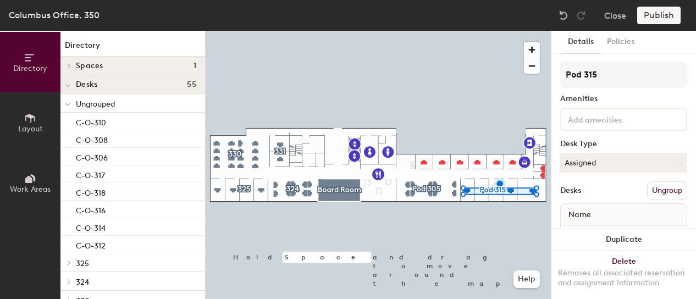
click at [656, 189] on button "Ungroup" at bounding box center [667, 190] width 40 height 19
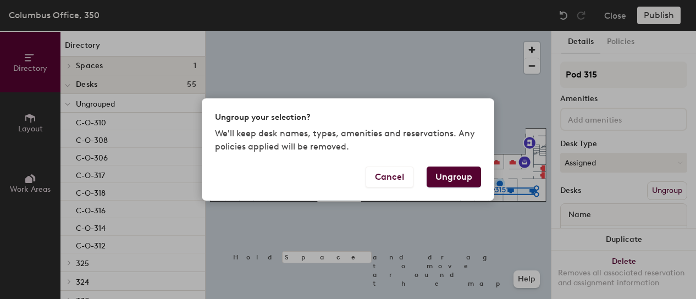
click at [462, 174] on button "Ungroup" at bounding box center [454, 177] width 54 height 21
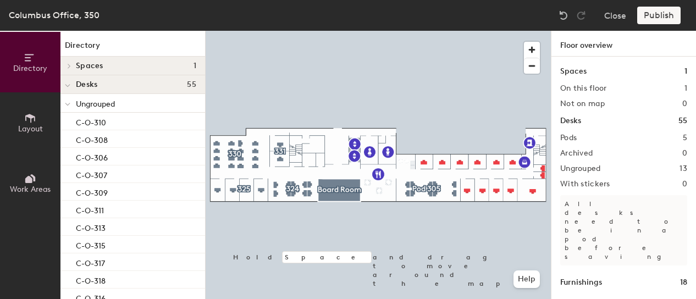
click at [598, 170] on h2 "Ungrouped" at bounding box center [580, 168] width 41 height 9
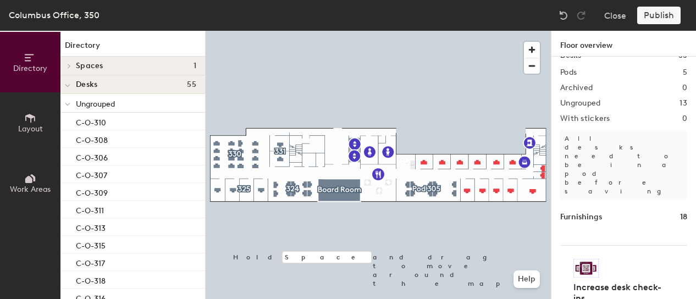
scroll to position [70, 0]
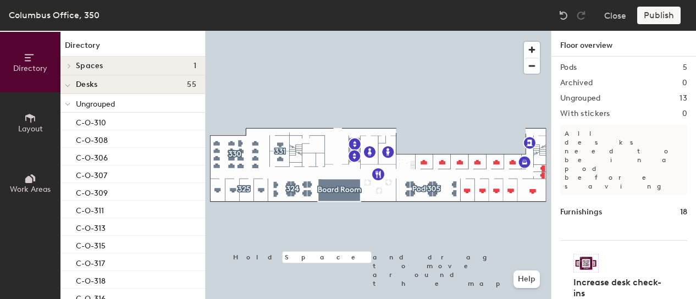
drag, startPoint x: 686, startPoint y: 210, endPoint x: 686, endPoint y: 219, distance: 8.8
click at [686, 219] on div "Spaces 1 On this floor 1 Not on map 0 Desks 55 Pods 5 Archived 0 Ungrouped 13 W…" at bounding box center [623, 191] width 145 height 268
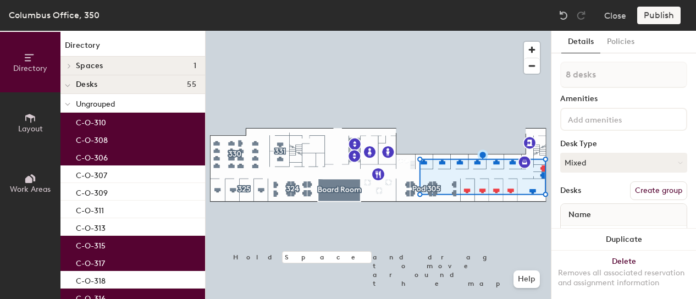
click at [682, 194] on div "Details Policies 8 desks Amenities Desk Type Mixed Desks Create group Name C-O-…" at bounding box center [623, 165] width 145 height 268
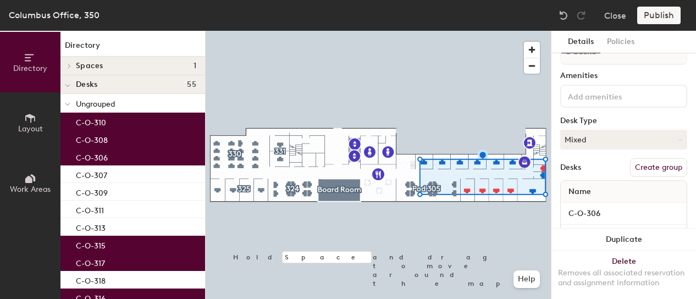
scroll to position [27, 0]
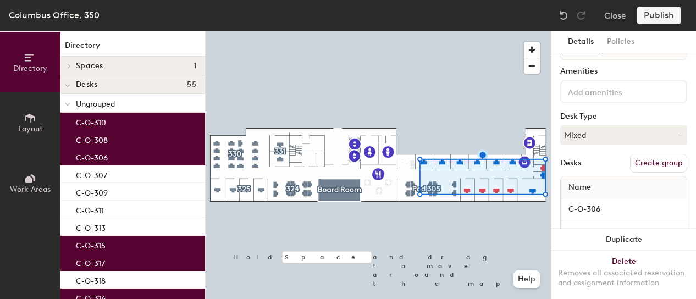
click at [582, 165] on div "Desks Create group" at bounding box center [623, 163] width 127 height 19
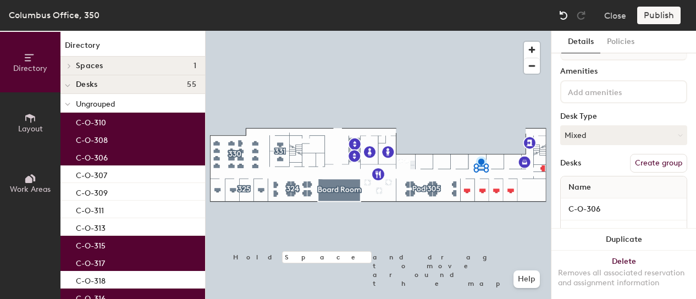
click at [566, 13] on img at bounding box center [563, 15] width 11 height 11
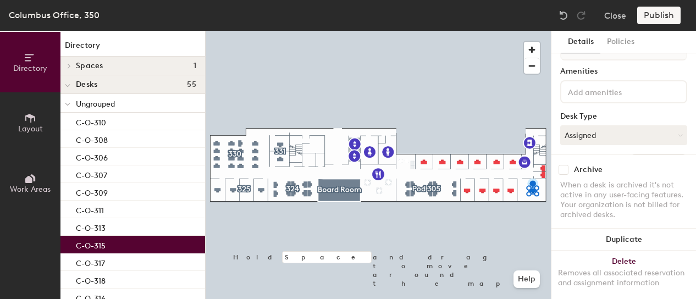
type input "2 desks"
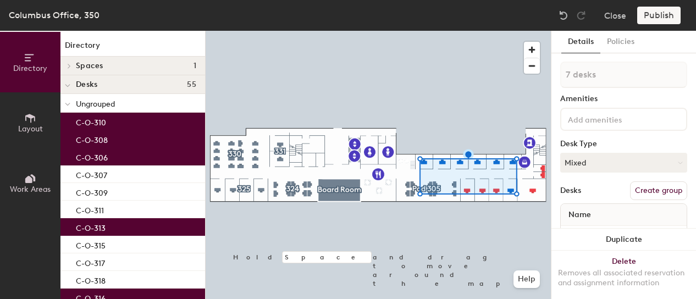
click at [580, 192] on div "Desks" at bounding box center [570, 190] width 21 height 9
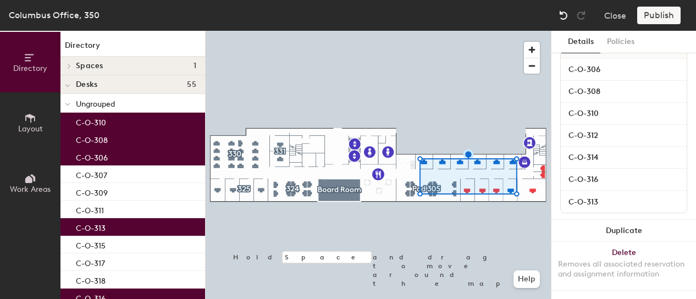
click at [566, 15] on img at bounding box center [563, 15] width 11 height 11
type input "6 desks"
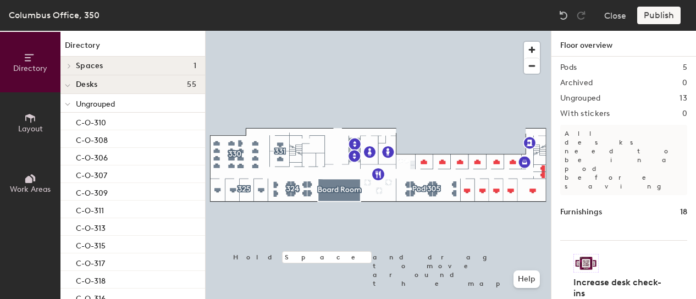
scroll to position [0, 0]
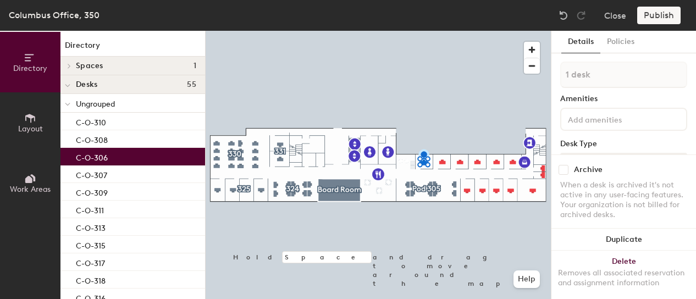
click at [443, 31] on div at bounding box center [378, 31] width 345 height 0
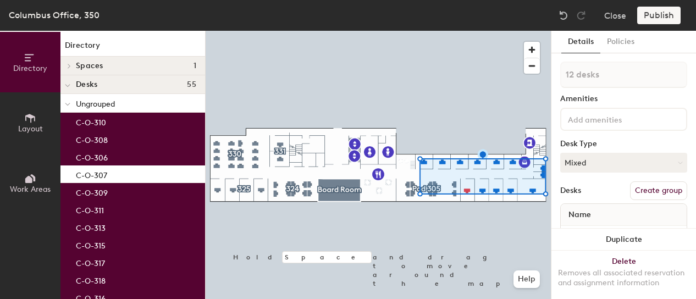
type input "13 desks"
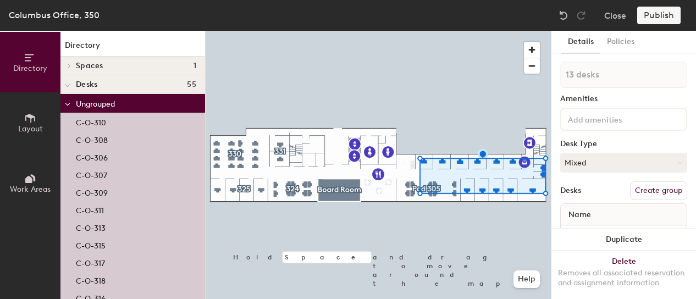
click at [633, 101] on div "Amenities" at bounding box center [623, 99] width 127 height 9
click at [650, 186] on button "Create group" at bounding box center [658, 190] width 57 height 19
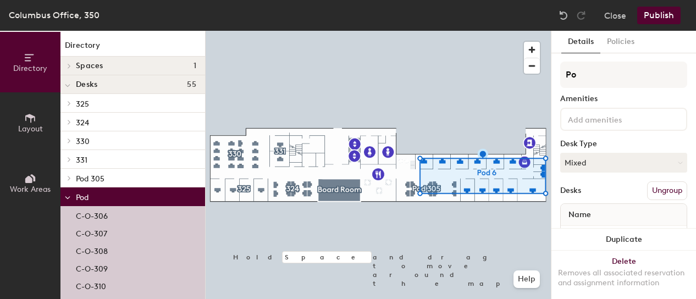
type input "P"
type input "320"
click at [657, 16] on button "Publish" at bounding box center [658, 16] width 43 height 18
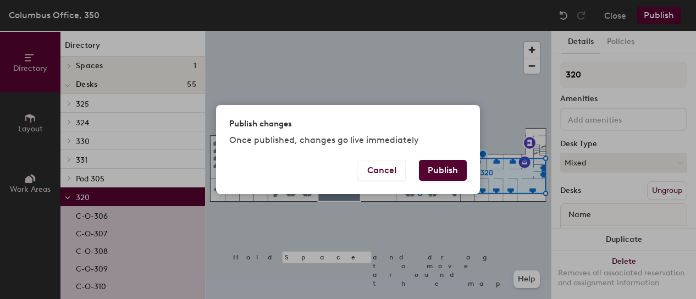
click at [443, 170] on button "Publish" at bounding box center [443, 170] width 48 height 21
